Goal: Task Accomplishment & Management: Complete application form

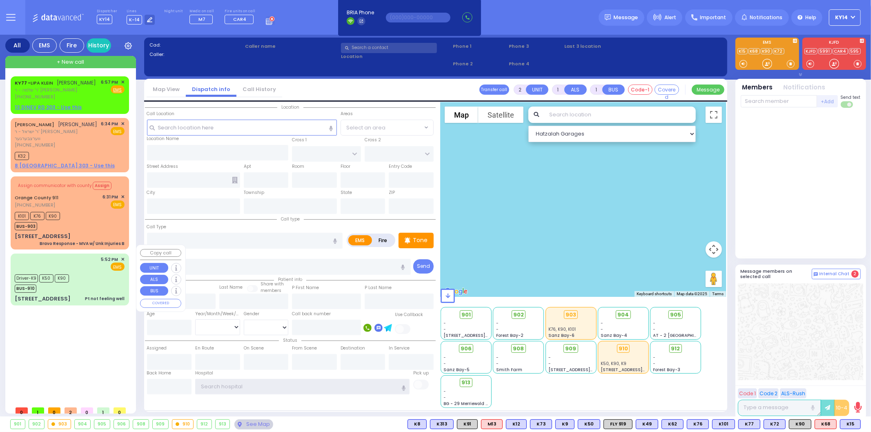
type input "ky14"
click at [81, 279] on div "Driver-K9 K50 K90 BUS-910" at bounding box center [70, 282] width 110 height 20
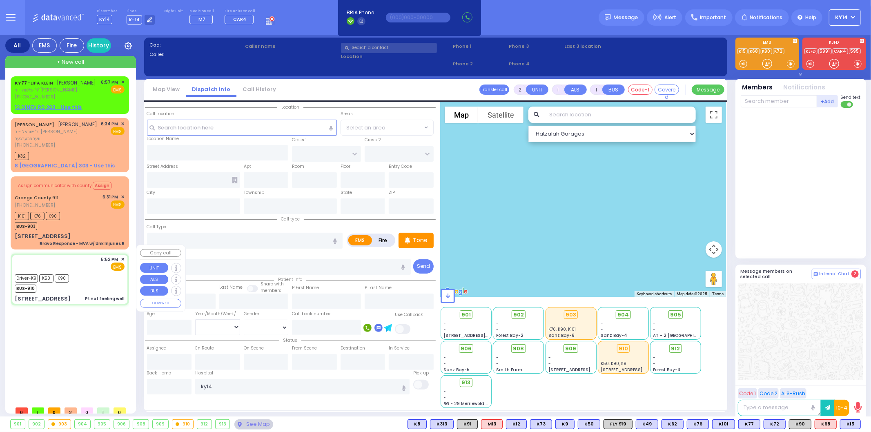
type input "6"
select select
type input "Pt not feeling well"
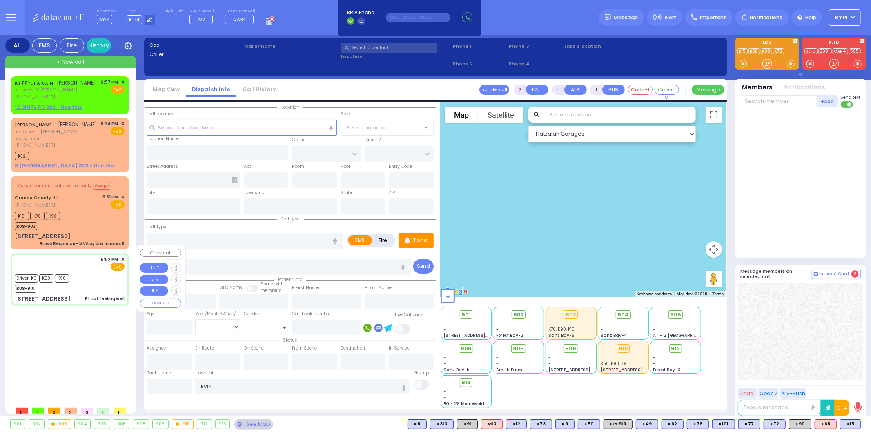
radio input "true"
type input "Rochlle"
type input "Itzkowitz"
type input "22"
select select "Year"
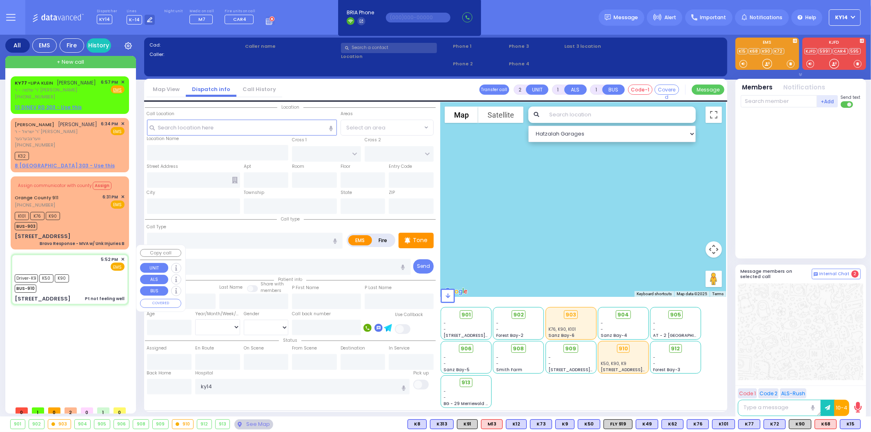
select select "[DEMOGRAPHIC_DATA]"
type input "17:52"
type input "17:53"
type input "17:55"
type input "18:08"
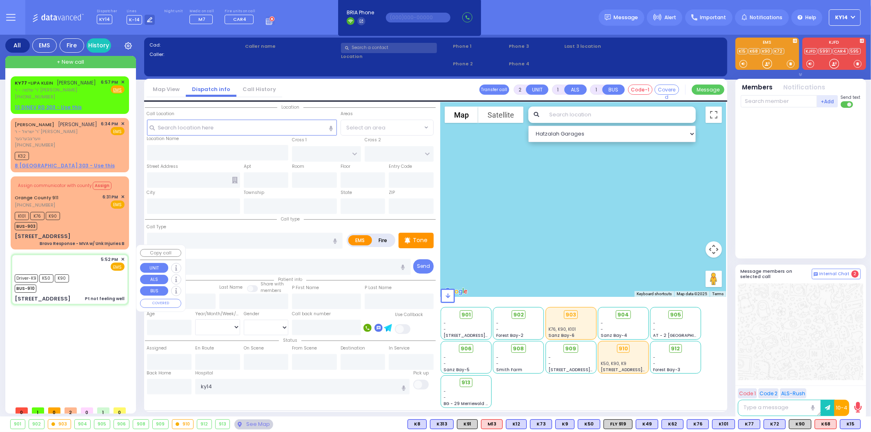
type input "18:29"
type input "19:00"
type input "Good Samaritan Hospital 257 Lafayette Avenue 8457909405 Suffern"
select select "Hatzalah Garages"
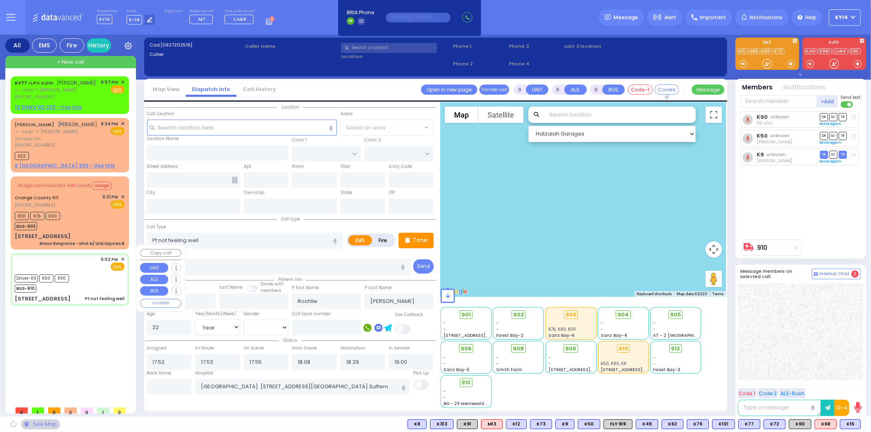
type input "BAKERTOWN RD"
type input "[STREET_ADDRESS]"
type input "Woodbury"
type input "New York"
type input "10930"
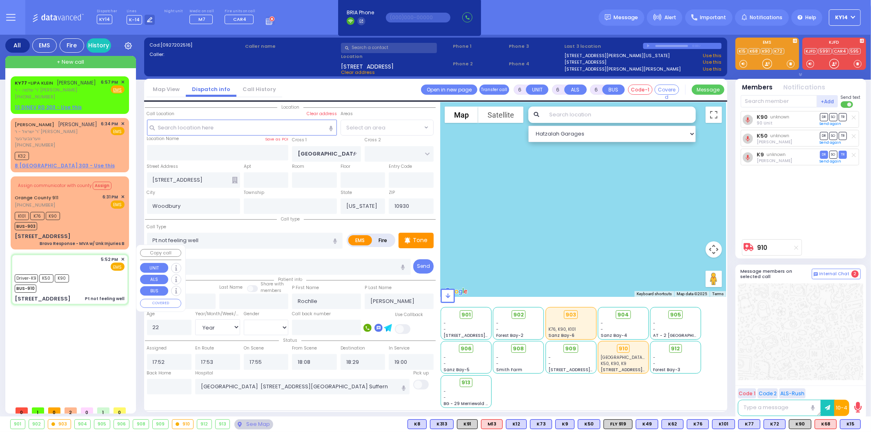
select select "SECTION 4"
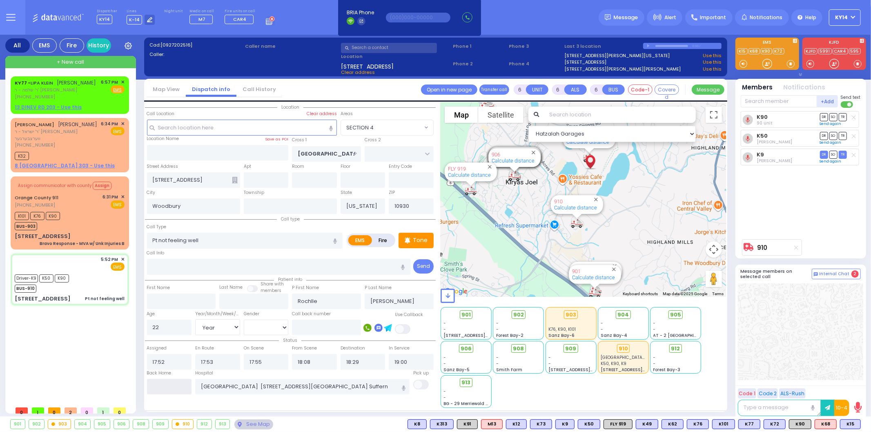
click at [177, 388] on input "text" at bounding box center [169, 387] width 45 height 16
type input "19:17"
click at [80, 198] on div "Orange County 911 (845) 469-0911 6:31 PM ✕ EMS" at bounding box center [70, 201] width 110 height 15
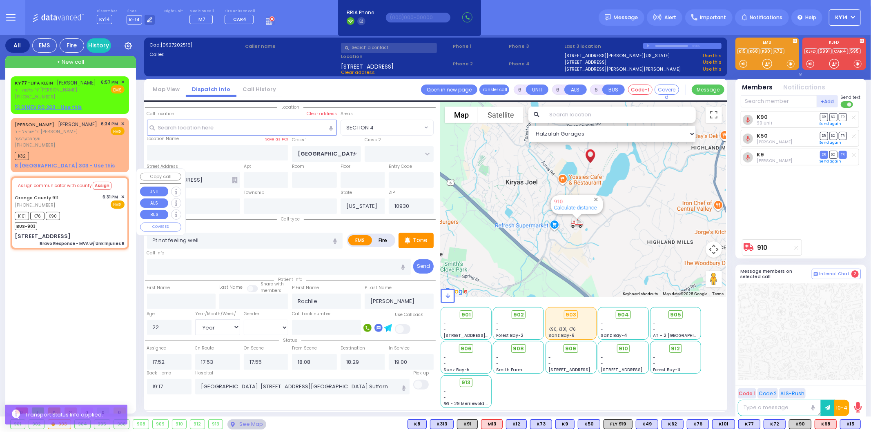
select select
type input "Bravo Response - MVA w/ Unk Injuries B"
radio input "true"
type input "Nature: : Bravo Response - MVA w/ Unk Injuries B Address: : 3730 Interstate 87 …"
type input "Anthony"
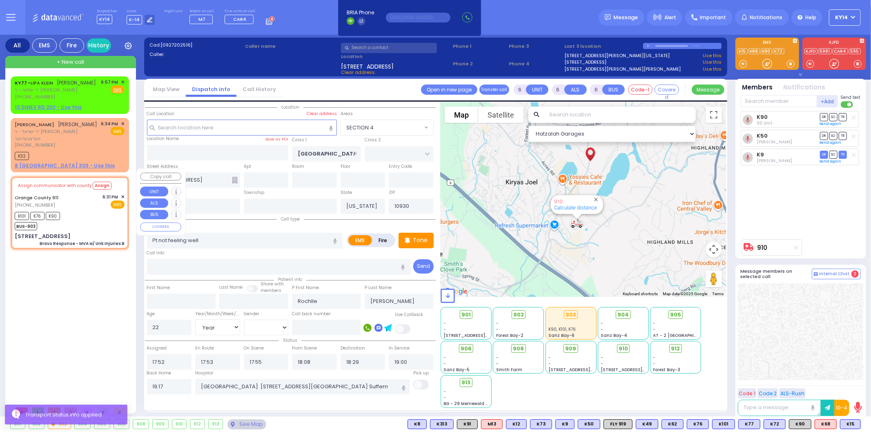
type input "Apap"
type input "21"
select select "Year"
select select "[DEMOGRAPHIC_DATA]"
type input "18:33"
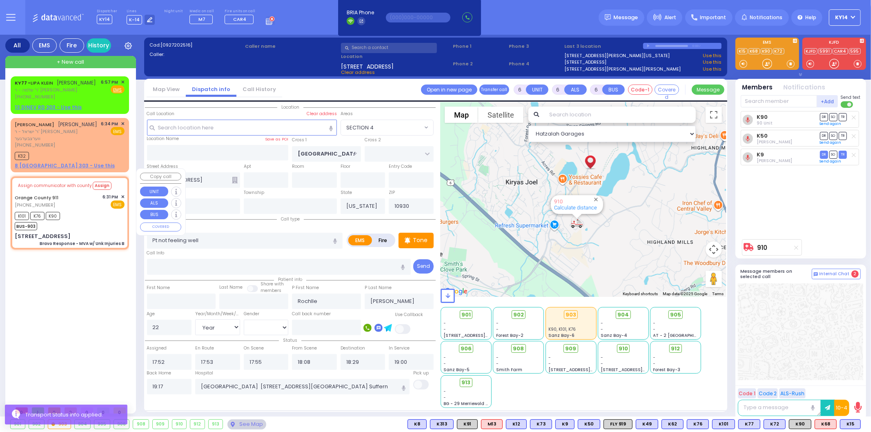
type input "18:33"
type input "18:52"
type input "19:11"
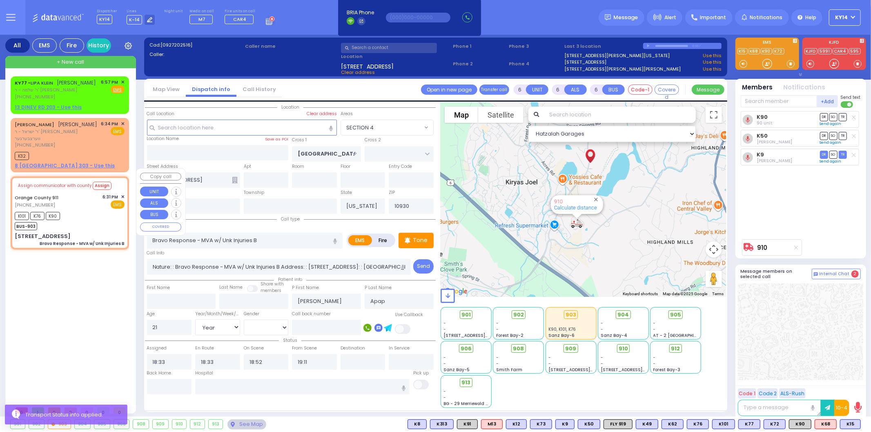
select select "Hatzalah Garages"
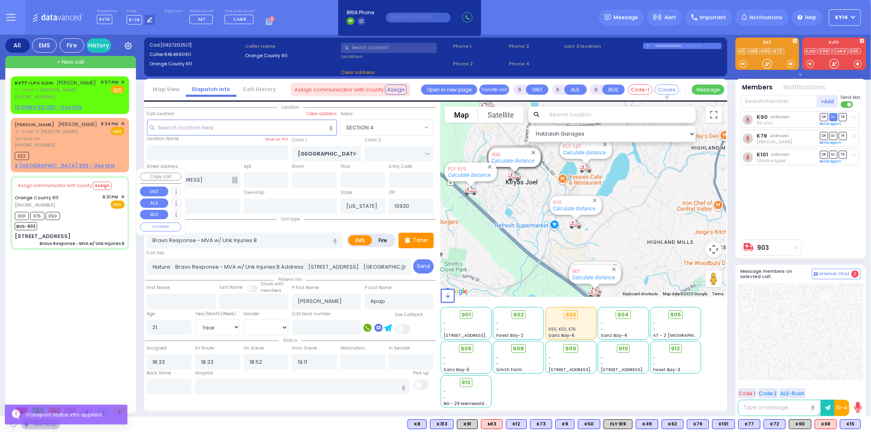
select select
radio input "true"
select select "Year"
select select "[DEMOGRAPHIC_DATA]"
select select "Hatzalah Garages"
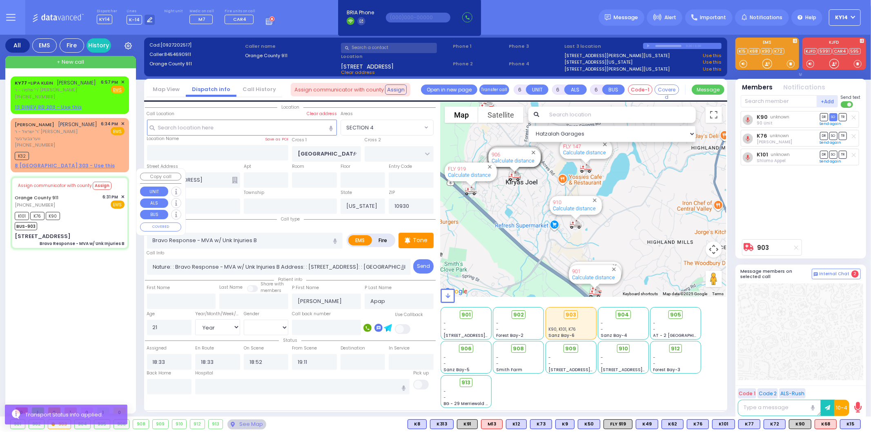
type input "[STREET_ADDRESS]"
type input "Monroe"
type input "10926"
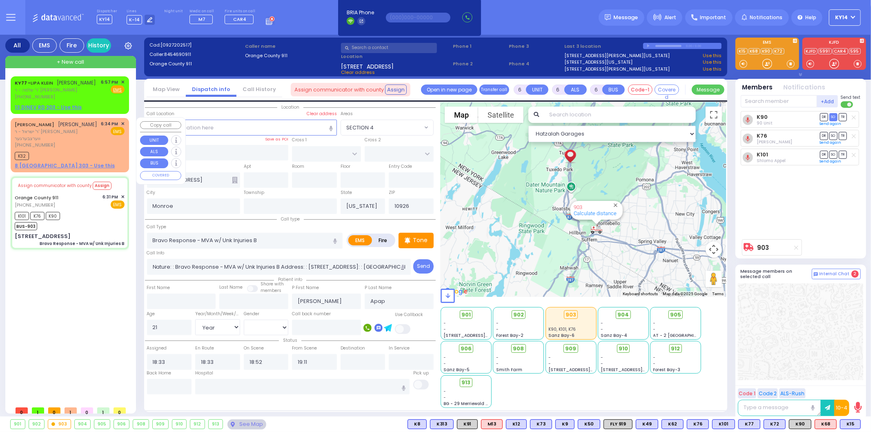
click at [84, 142] on div "[PHONE_NUMBER]" at bounding box center [57, 145] width 84 height 7
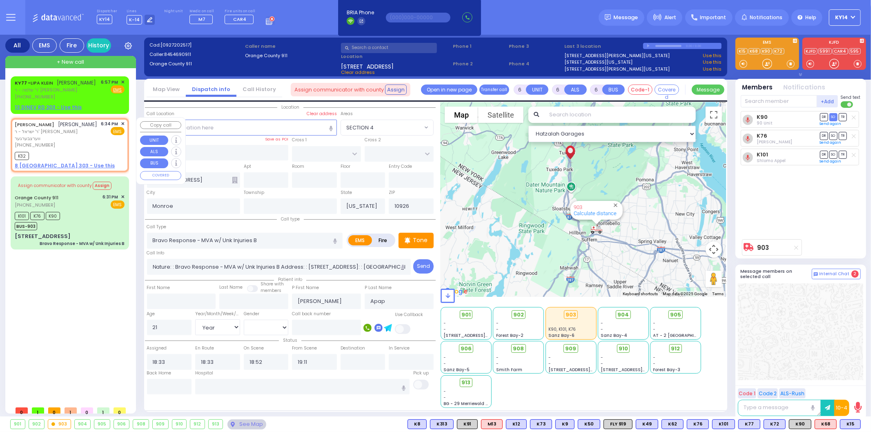
type input "2"
type input "1"
select select
radio input "true"
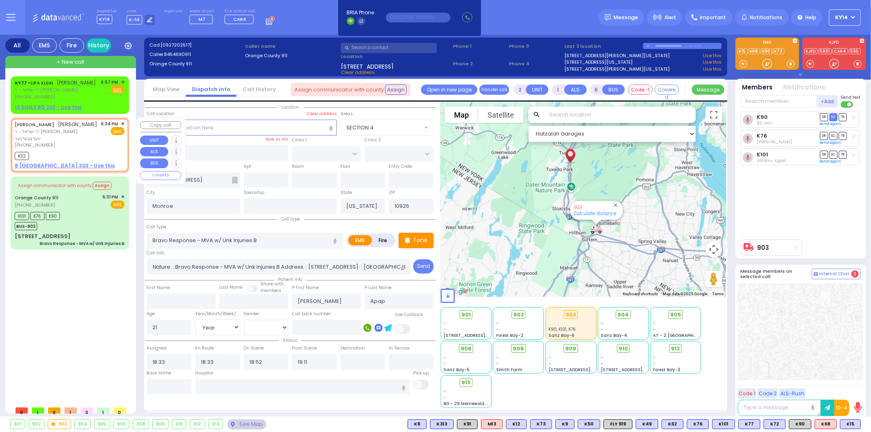
type input "JOEL"
type input "JACOBOWITZ"
select select
type input "18:34"
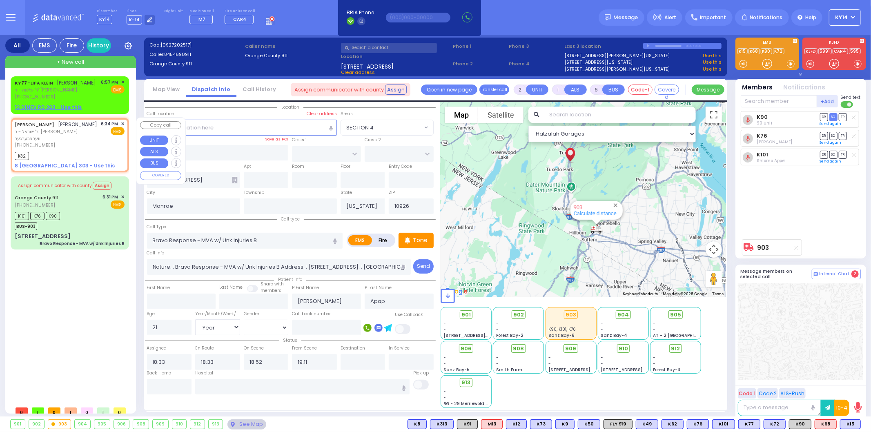
type input "18:38"
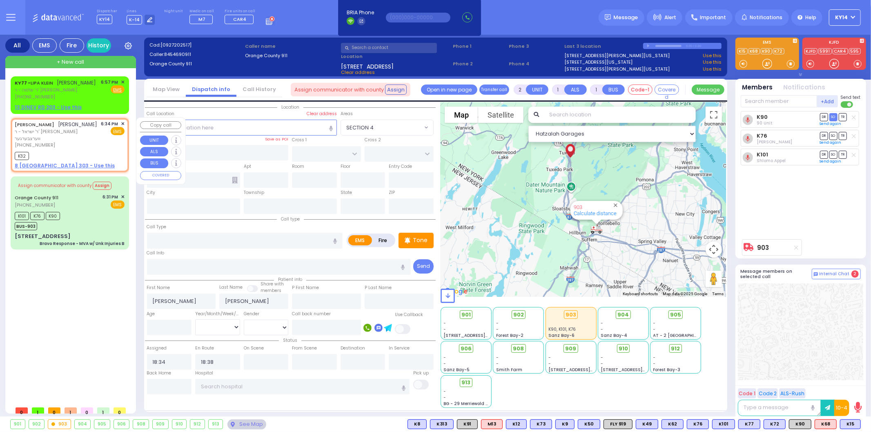
select select "Hatzalah Garages"
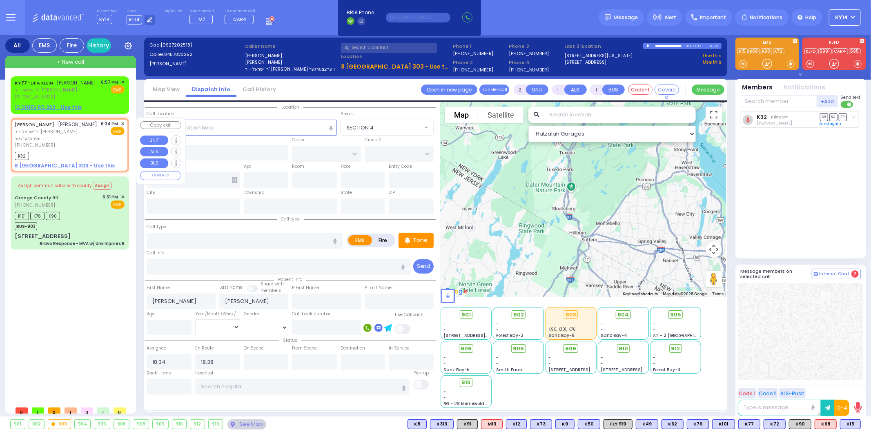
click at [123, 123] on span "✕" at bounding box center [123, 123] width 4 height 7
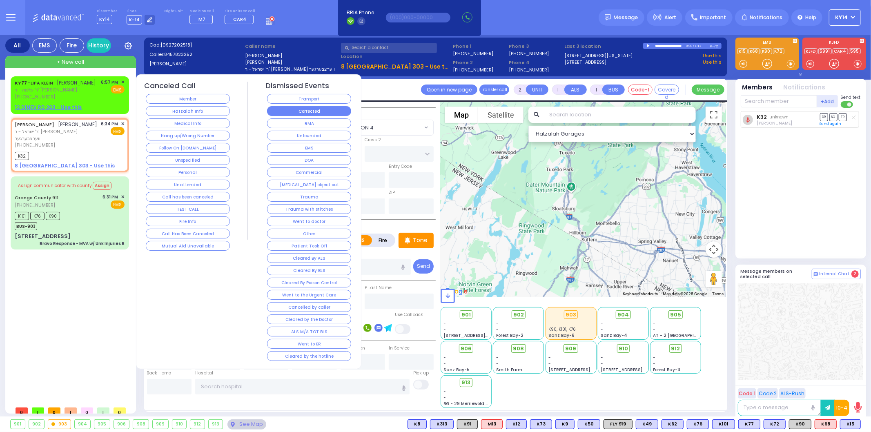
click at [308, 108] on button "Corrected" at bounding box center [309, 111] width 84 height 10
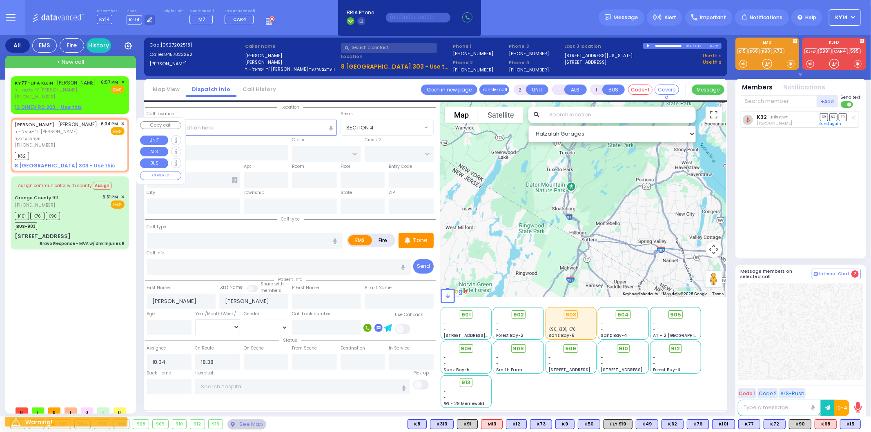
drag, startPoint x: 85, startPoint y: 139, endPoint x: 90, endPoint y: 142, distance: 6.0
click at [88, 142] on div "JOEL JACOBOWITZ יואל יאקאבאוויטש ר' ישראל - ר' אהרן ווערצבערגער (845) 782-3252 …" at bounding box center [69, 145] width 115 height 52
select select
radio input "true"
select select
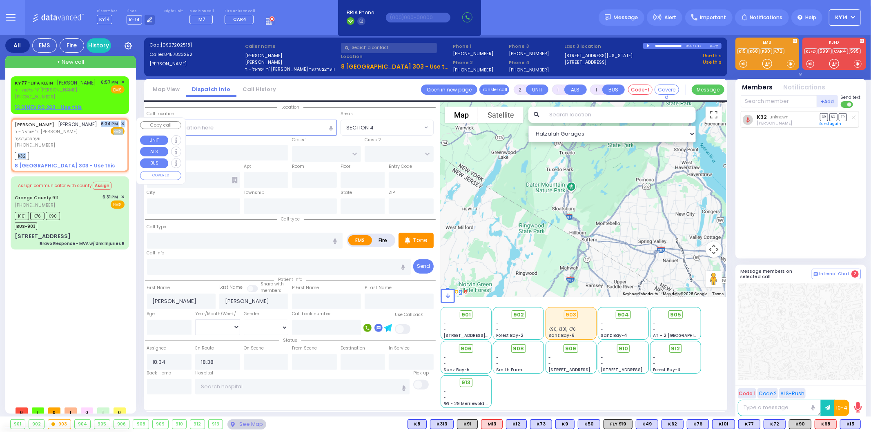
select select "Hatzalah Garages"
click at [213, 238] on input "text" at bounding box center [245, 241] width 196 height 16
click at [333, 240] on icon "button" at bounding box center [335, 241] width 4 height 5
select select
radio input "true"
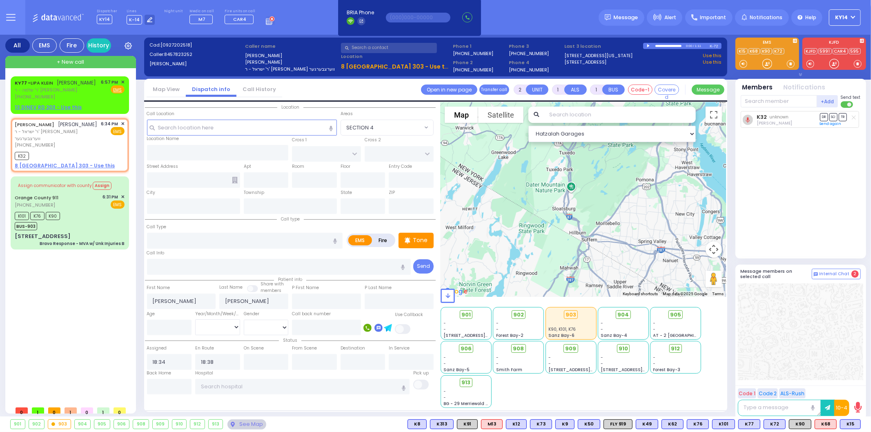
select select
select select "Hatzalah Garages"
type input "missing child"
select select
radio input "true"
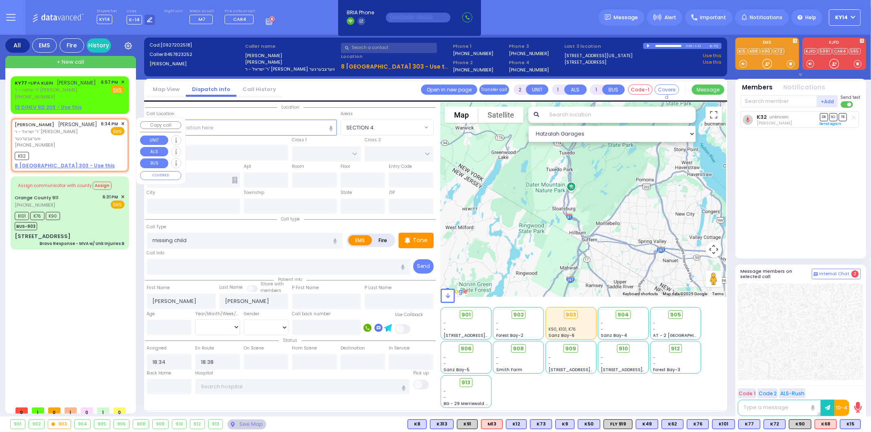
select select
select select "Hatzalah Garages"
click at [123, 123] on span "✕" at bounding box center [123, 123] width 4 height 7
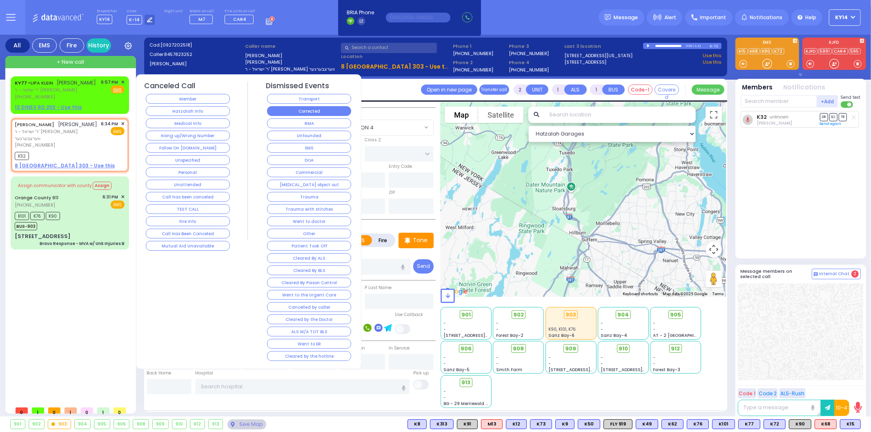
click at [297, 114] on button "Corrected" at bounding box center [309, 111] width 84 height 10
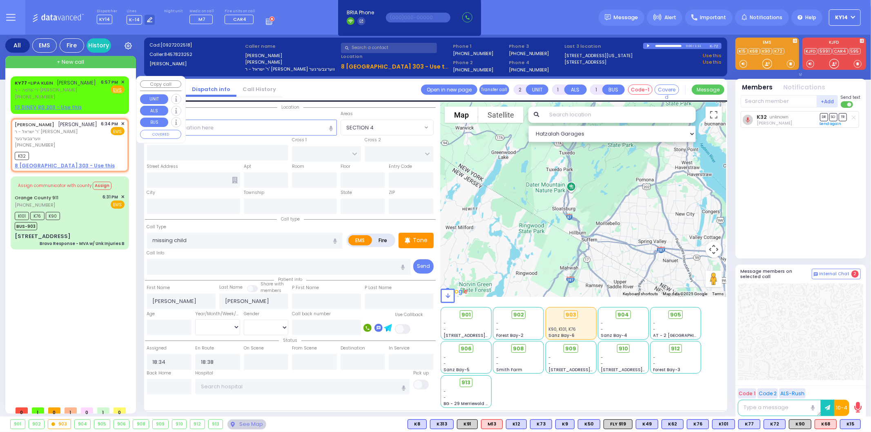
select select
radio input "true"
select select
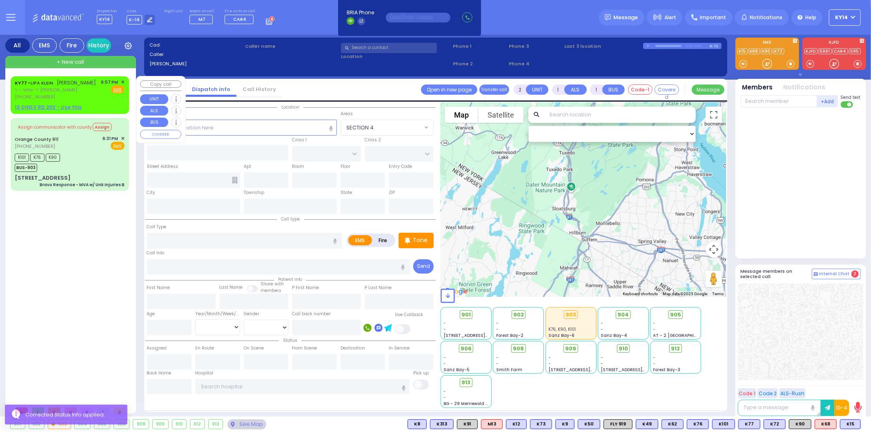
click at [121, 82] on span "✕" at bounding box center [123, 82] width 4 height 7
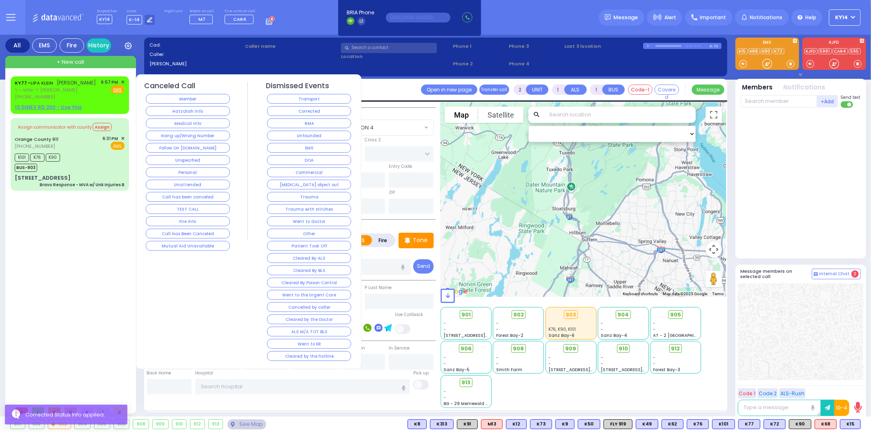
click at [185, 99] on button "Member" at bounding box center [188, 99] width 84 height 10
